Goal: Task Accomplishment & Management: Manage account settings

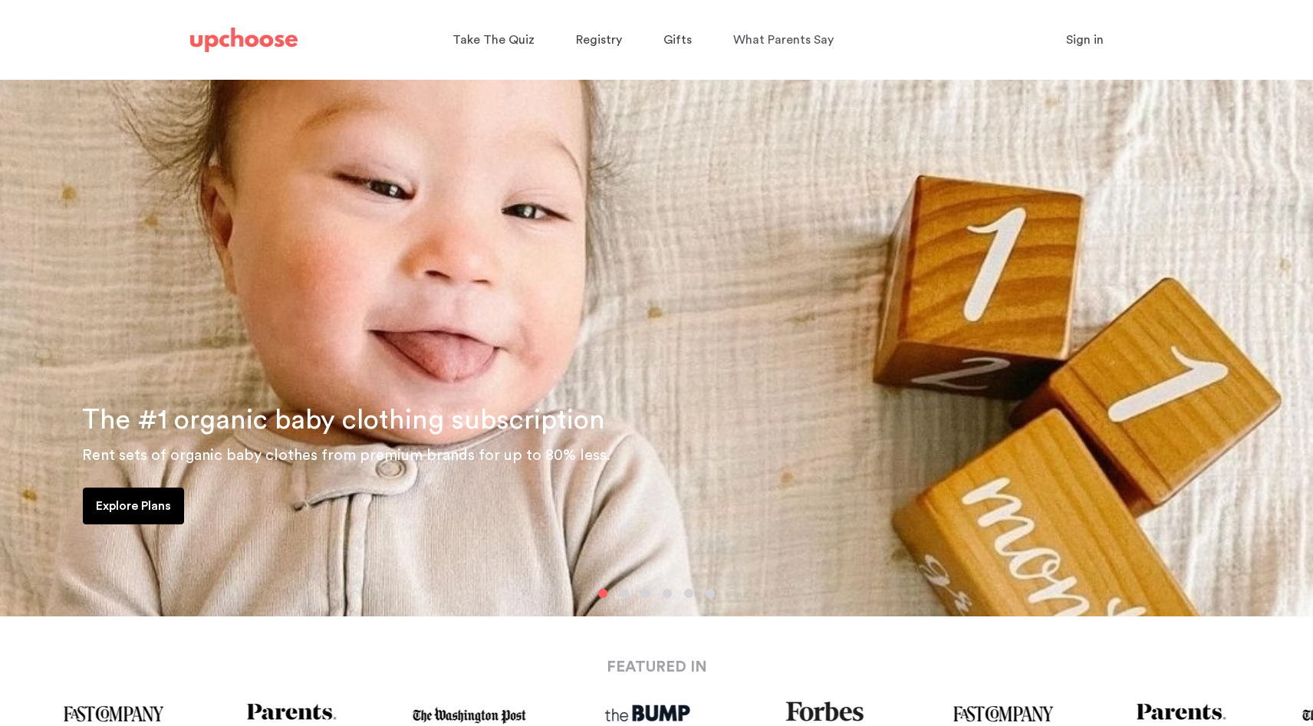
click at [1081, 48] on p "Sign in" at bounding box center [1085, 40] width 38 height 18
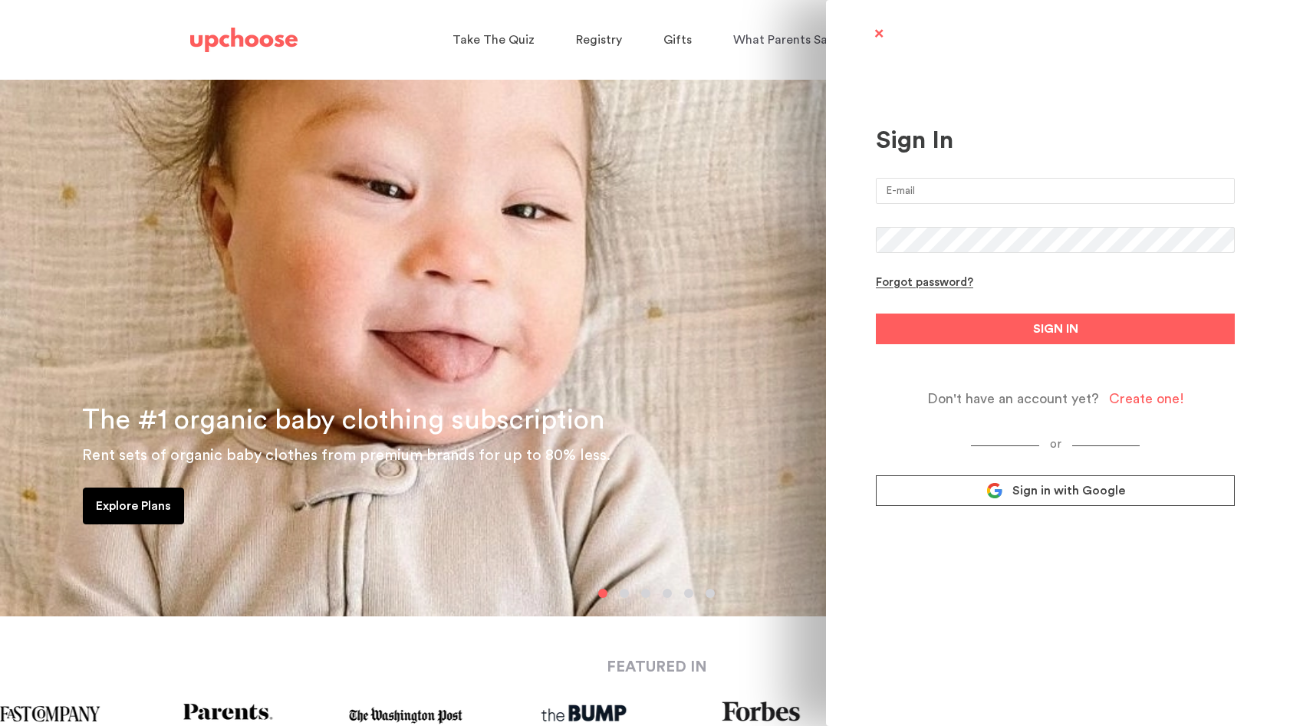
type input "[EMAIL_ADDRESS][DOMAIN_NAME]"
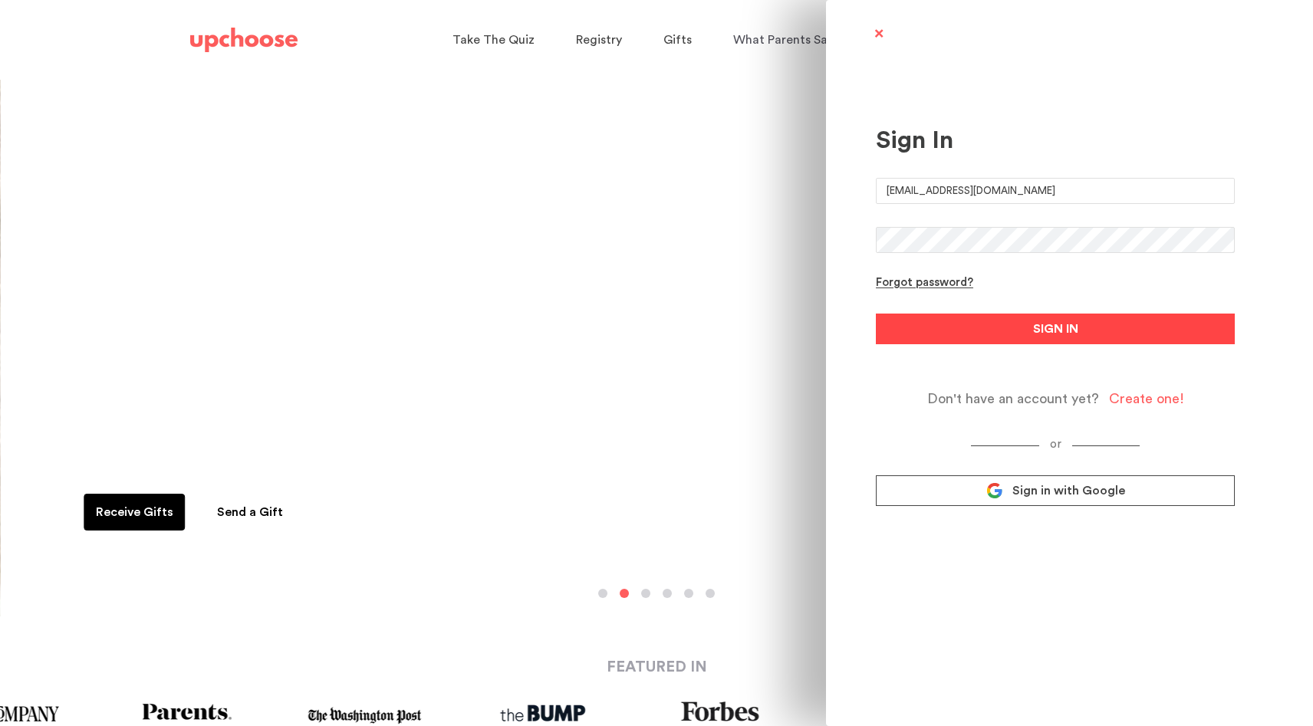
click at [983, 329] on button "SIGN IN" at bounding box center [1055, 329] width 359 height 31
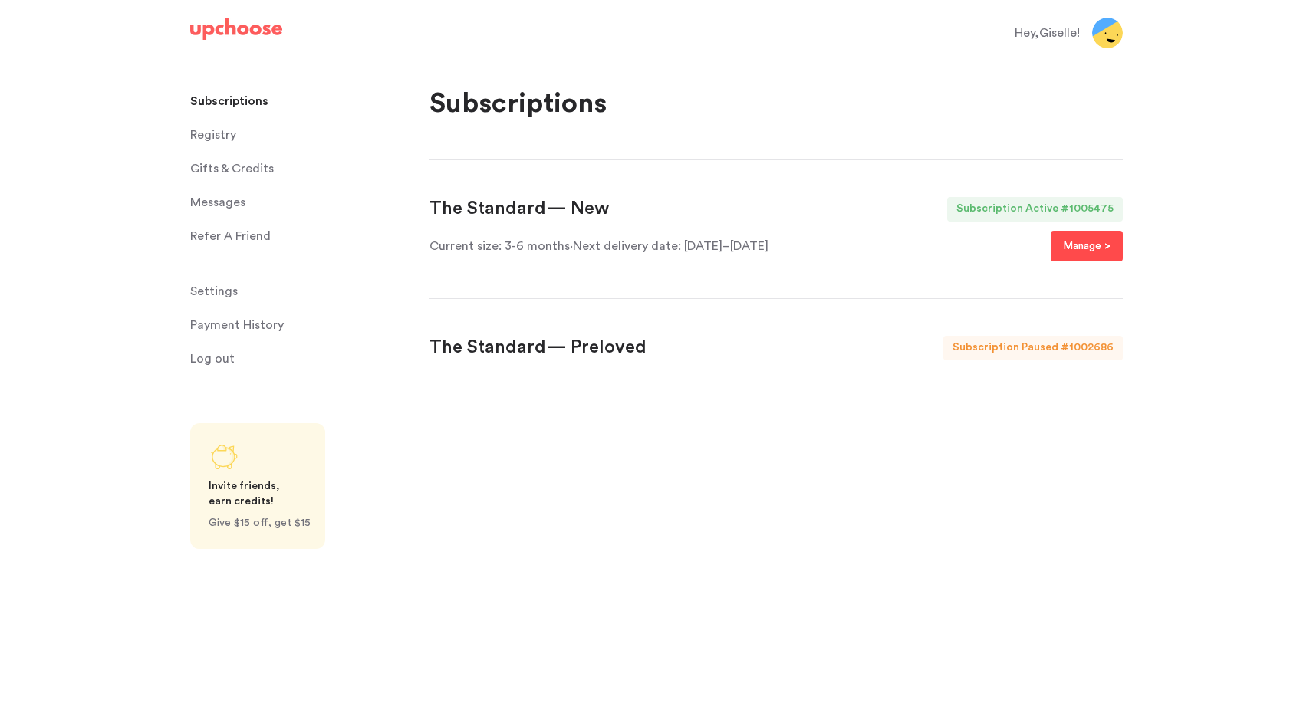
click at [1081, 250] on p "Manage >" at bounding box center [1087, 246] width 48 height 18
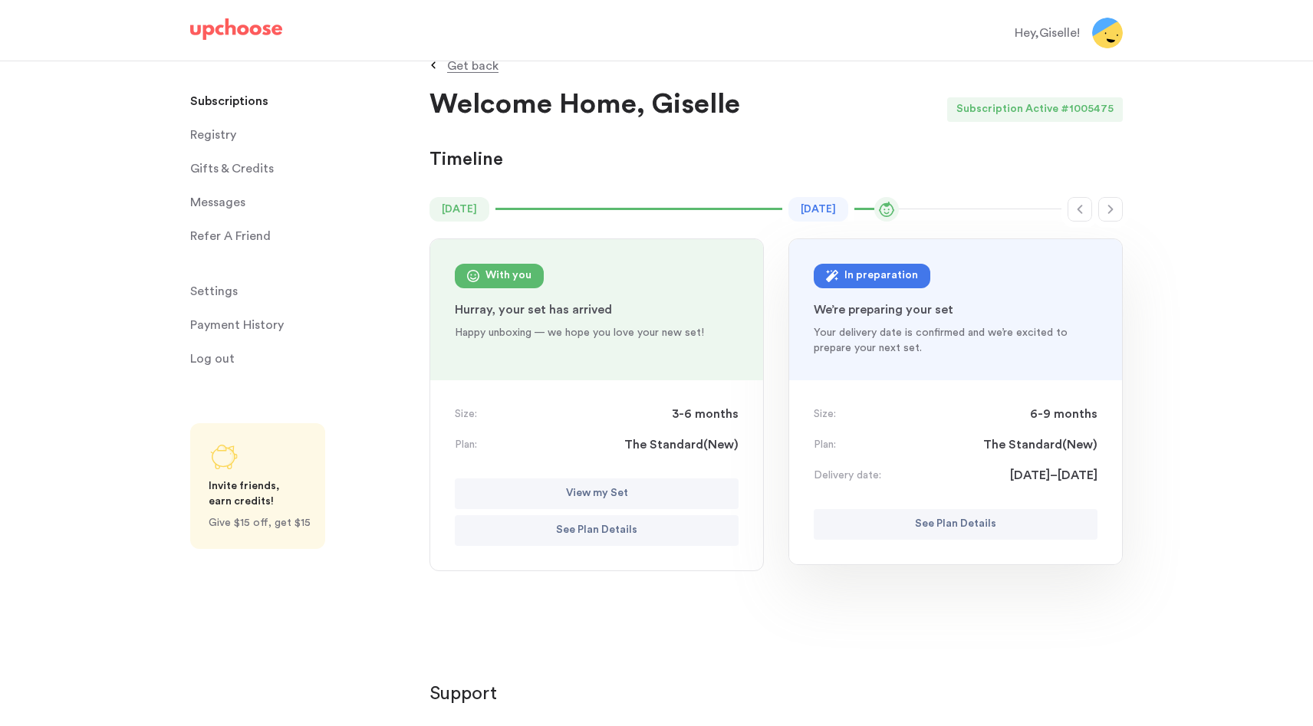
scroll to position [48, 0]
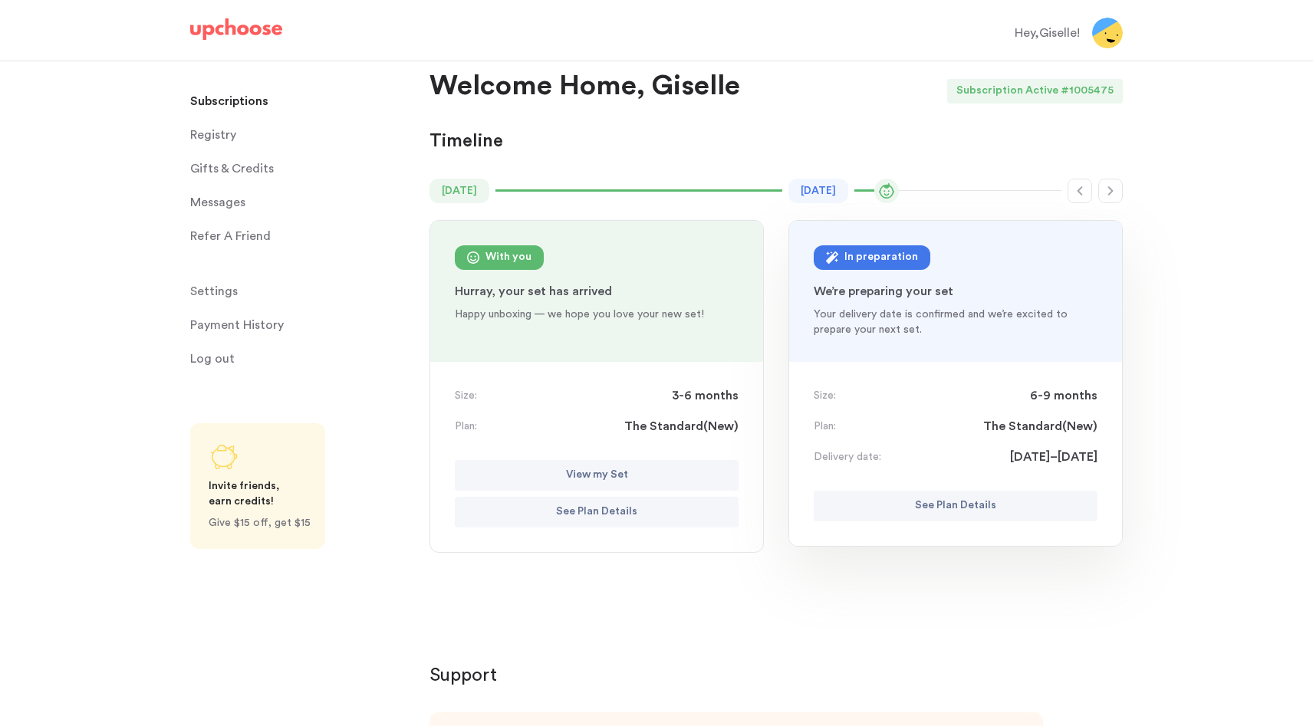
click at [924, 505] on p "See Plan Details" at bounding box center [955, 506] width 81 height 18
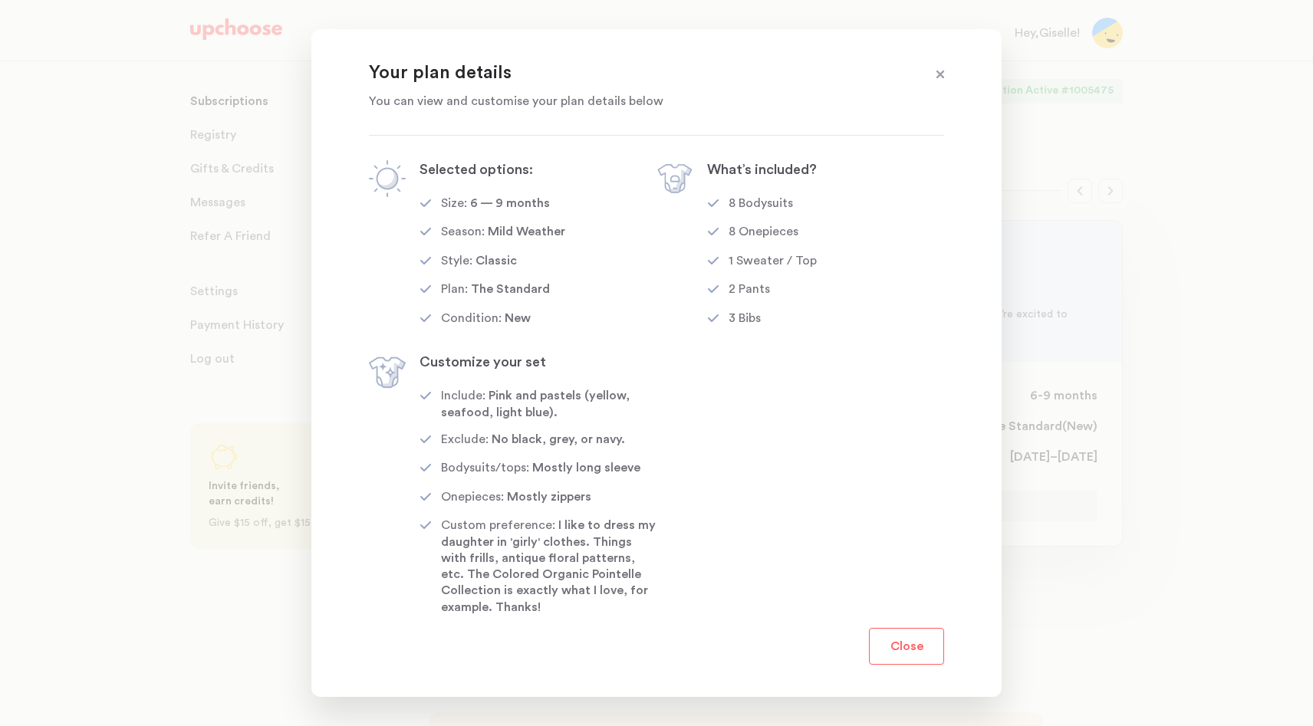
scroll to position [0, 0]
click at [907, 653] on button "Close" at bounding box center [906, 646] width 75 height 37
